Goal: Book appointment/travel/reservation

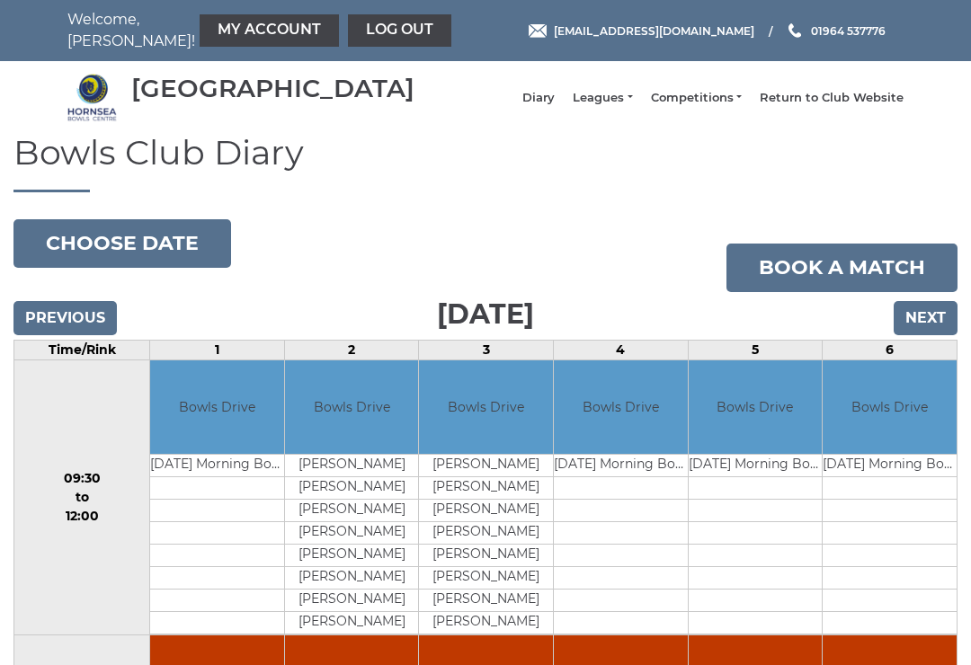
click at [149, 259] on button "Choose date" at bounding box center [122, 243] width 218 height 49
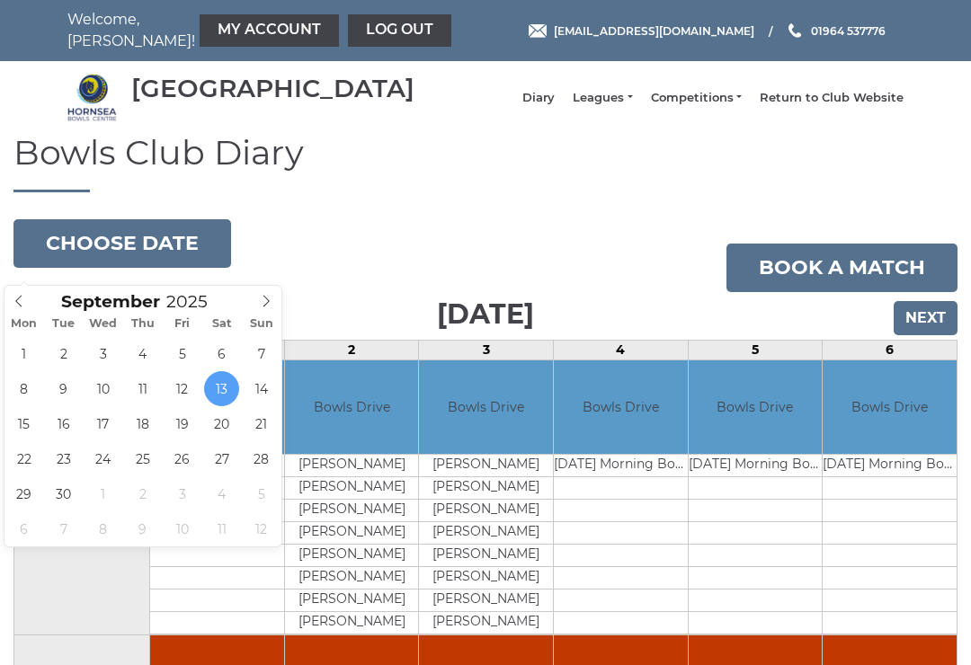
type input "[DATE]"
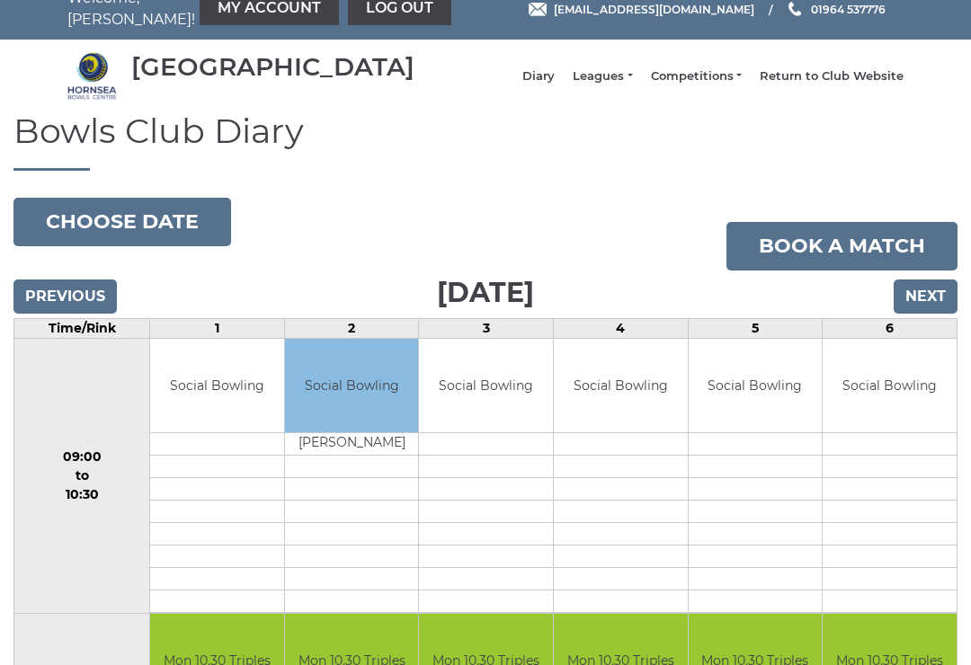
scroll to position [24, 0]
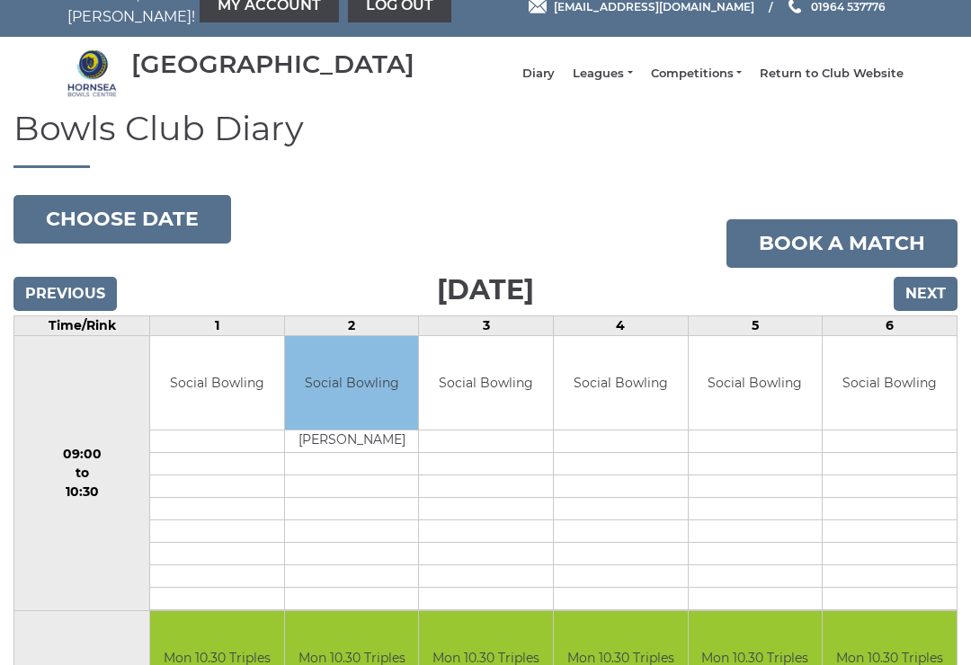
click at [124, 224] on button "Choose date" at bounding box center [122, 219] width 218 height 49
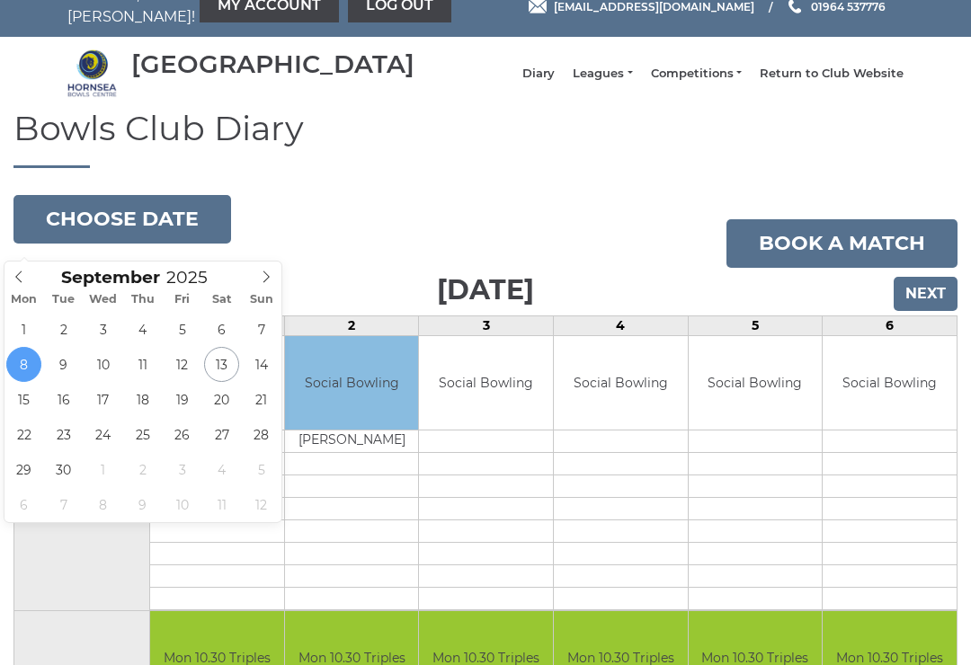
type input "2025-09-15"
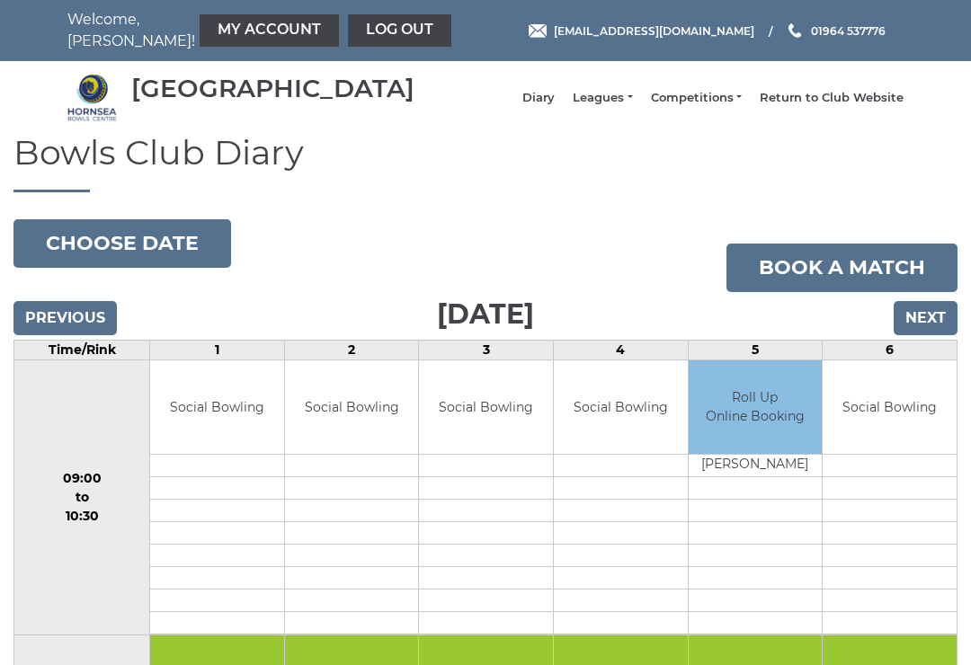
click at [612, 99] on link "Leagues" at bounding box center [602, 98] width 59 height 16
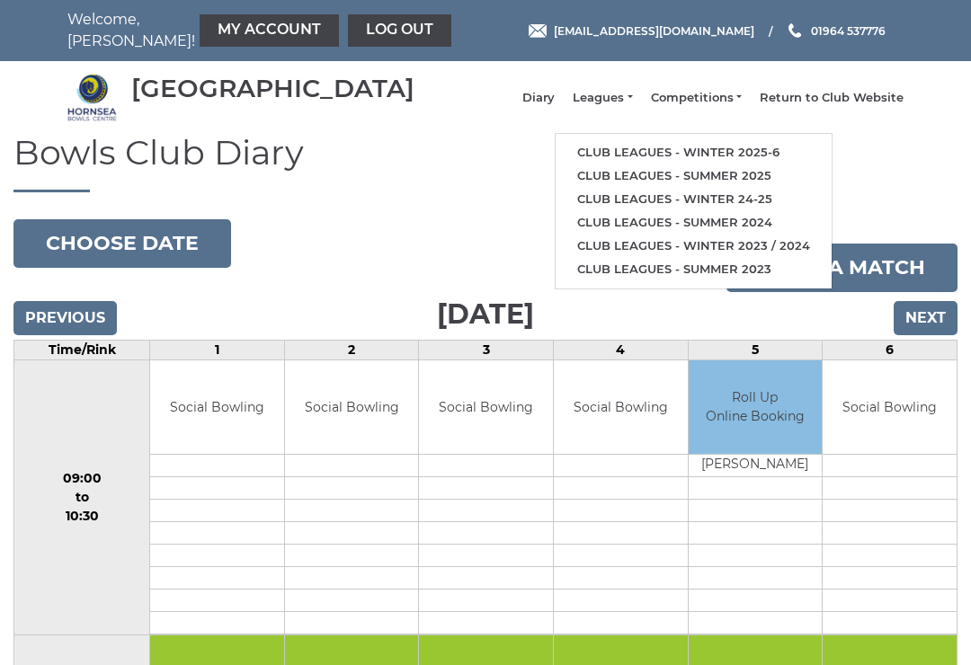
click at [739, 161] on link "Club leagues - Winter 2025-6" at bounding box center [693, 152] width 276 height 23
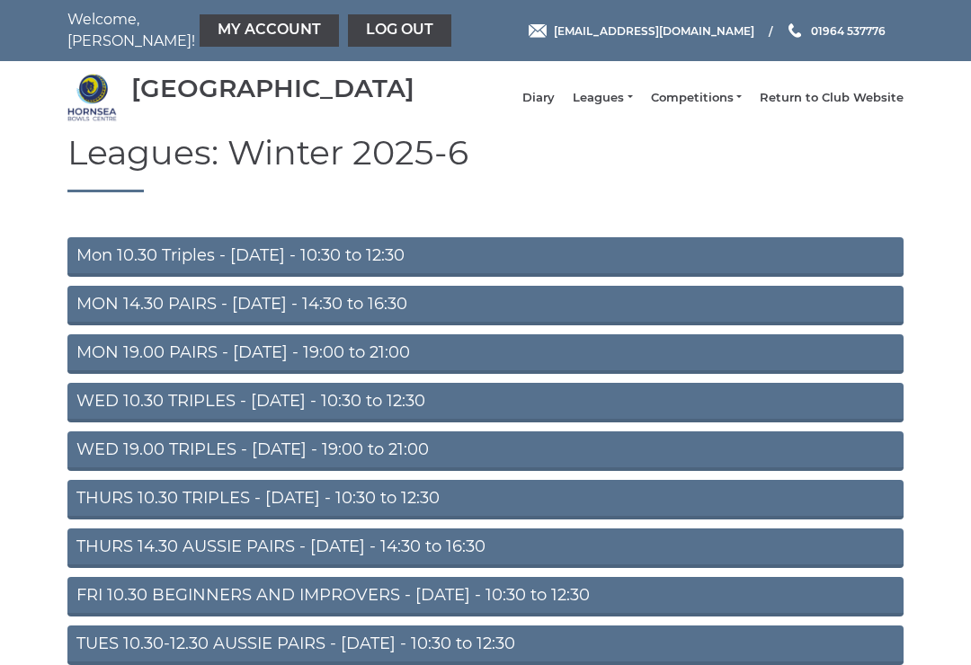
click at [332, 276] on link "Mon 10.30 Triples - [DATE] - 10:30 to 12:30" at bounding box center [485, 257] width 836 height 40
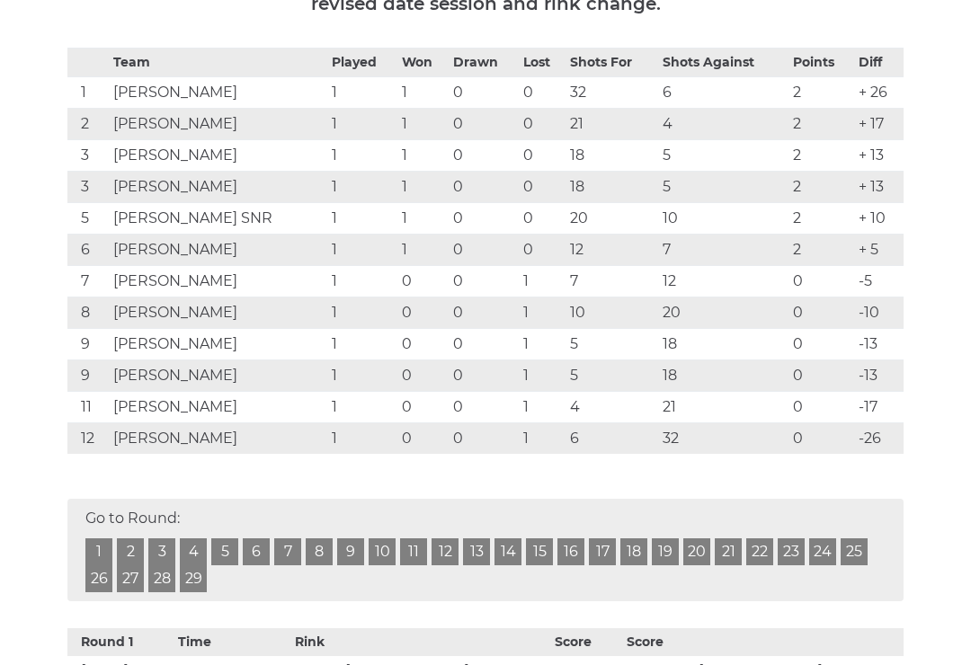
scroll to position [309, 0]
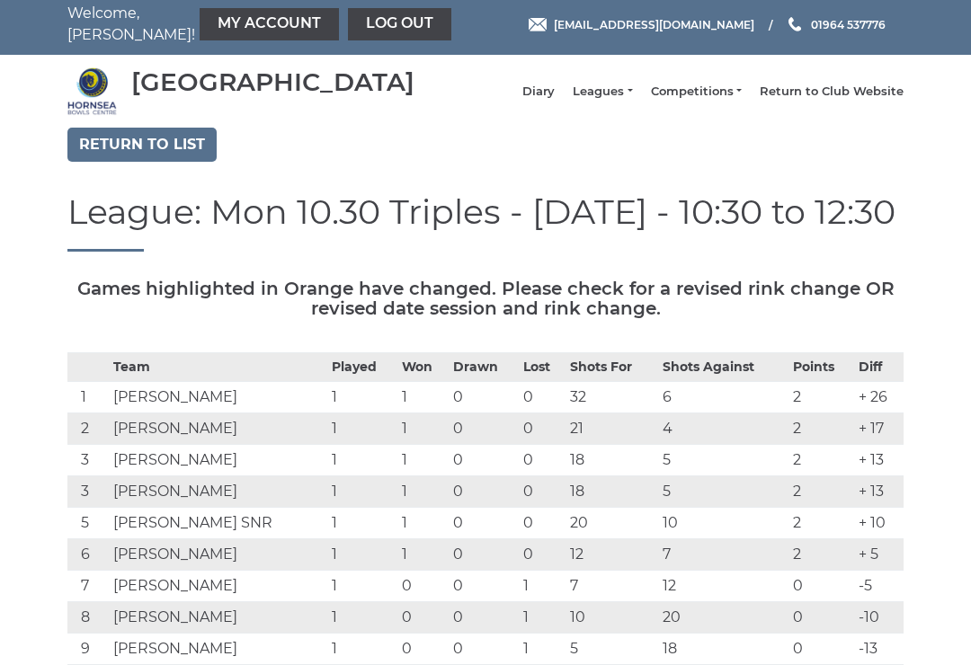
scroll to position [0, 0]
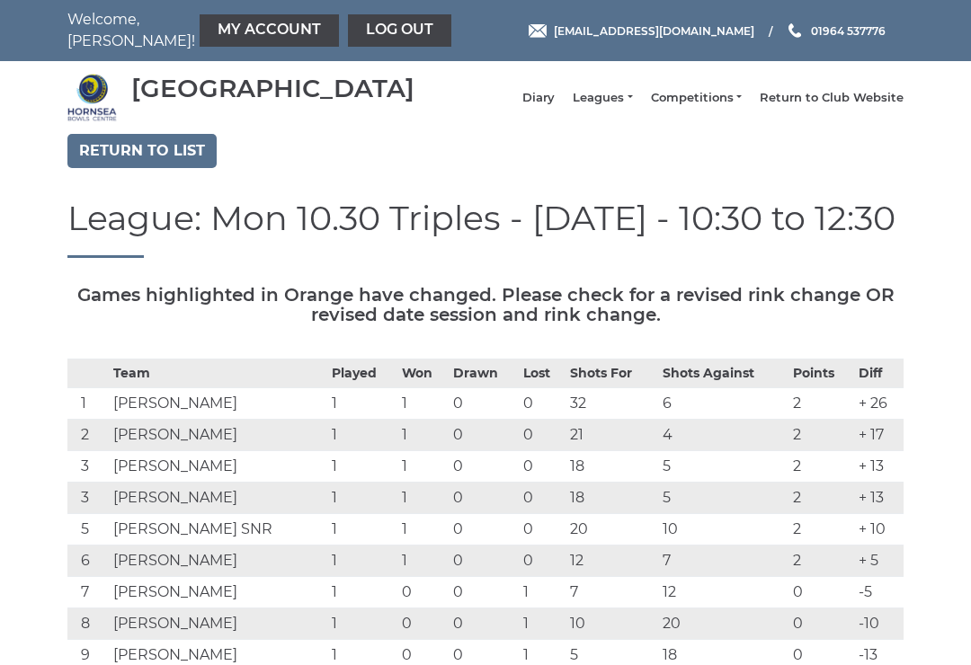
click at [101, 154] on link "Return to list" at bounding box center [141, 151] width 149 height 34
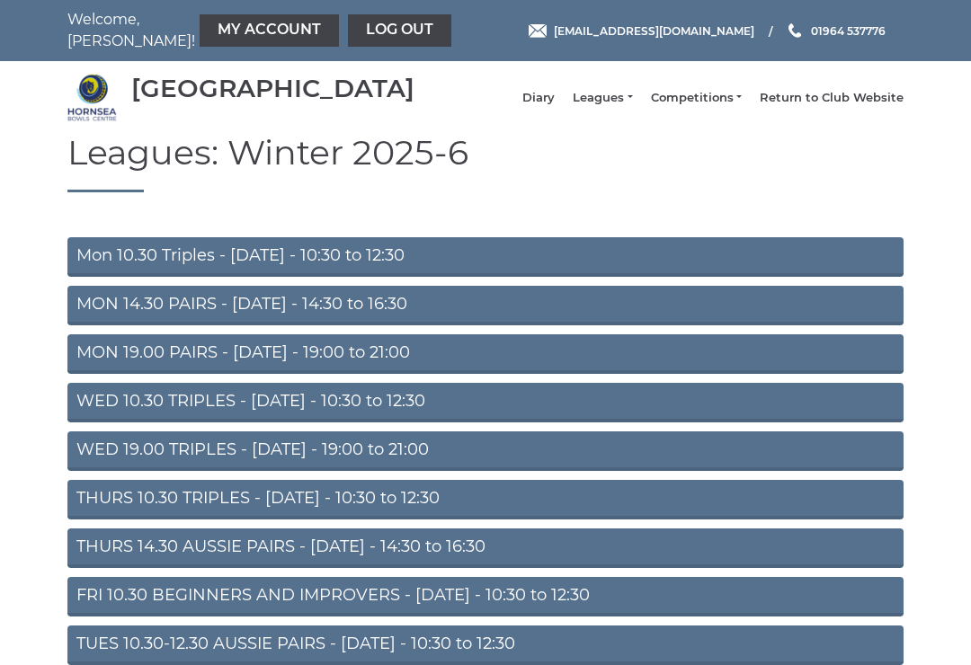
click at [555, 99] on link "Diary" at bounding box center [538, 98] width 32 height 16
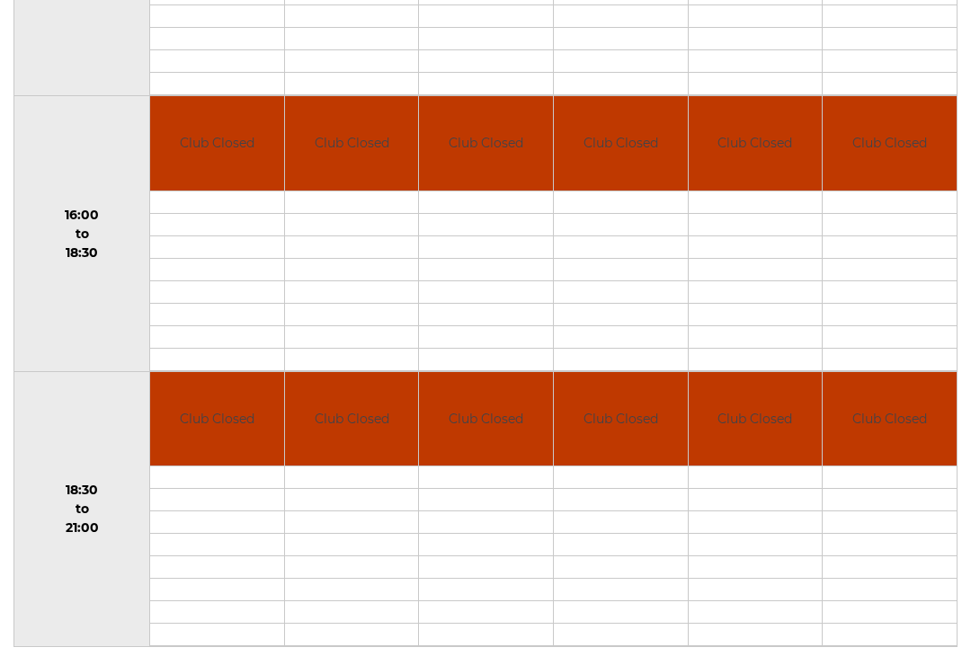
scroll to position [1105, 0]
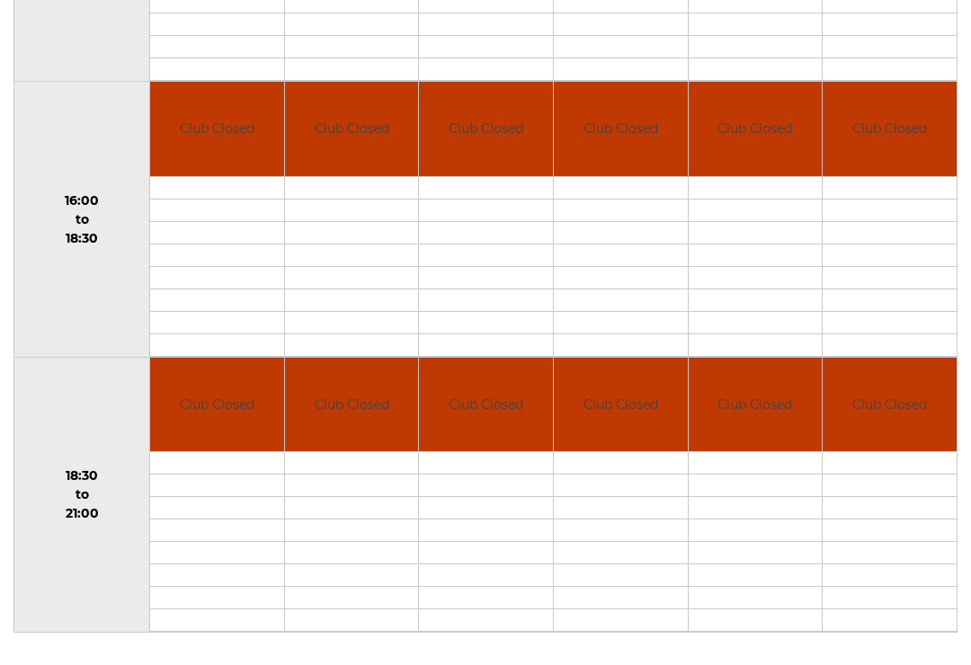
click at [51, 348] on td "16:00 to 18:30" at bounding box center [82, 220] width 136 height 276
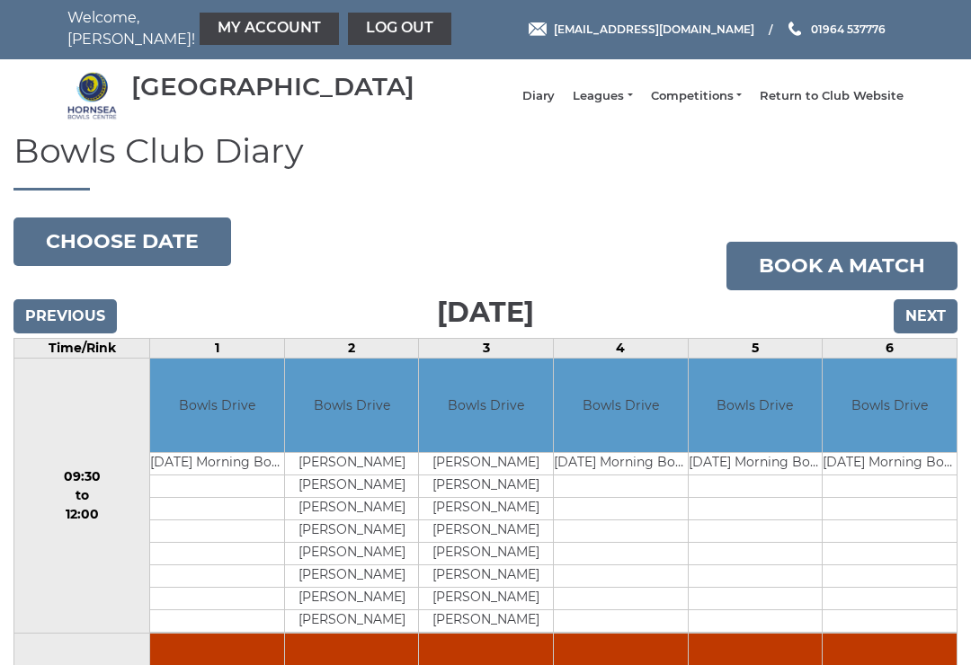
scroll to position [0, 0]
